Goal: Navigation & Orientation: Find specific page/section

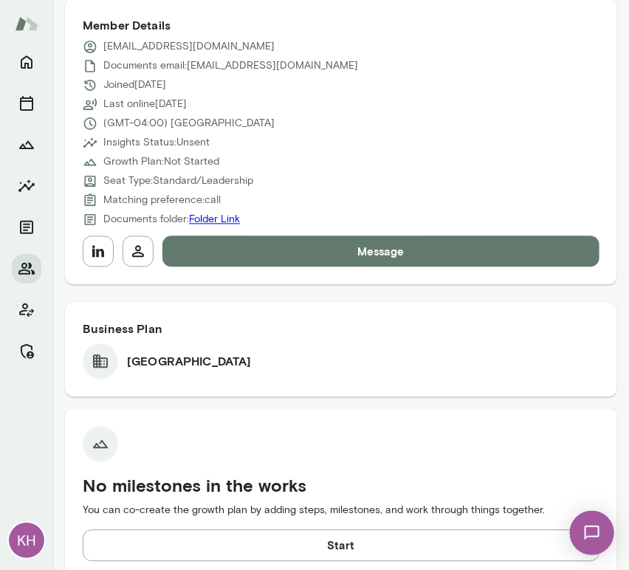
scroll to position [728, 0]
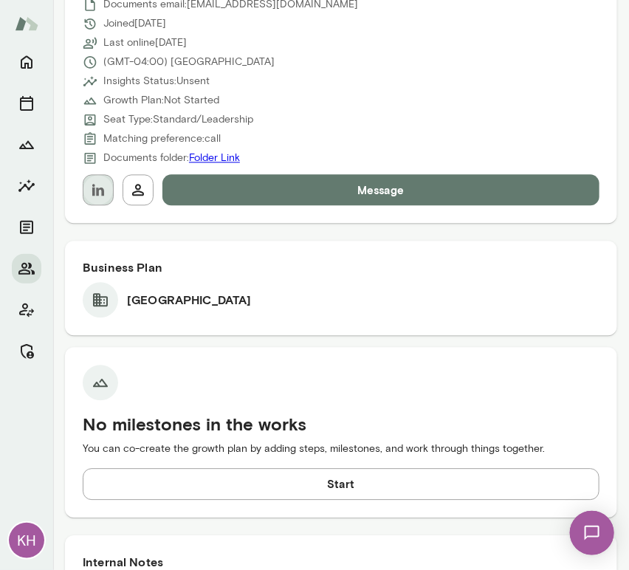
click at [95, 188] on icon "button" at bounding box center [98, 190] width 18 height 18
